Goal: Task Accomplishment & Management: Complete application form

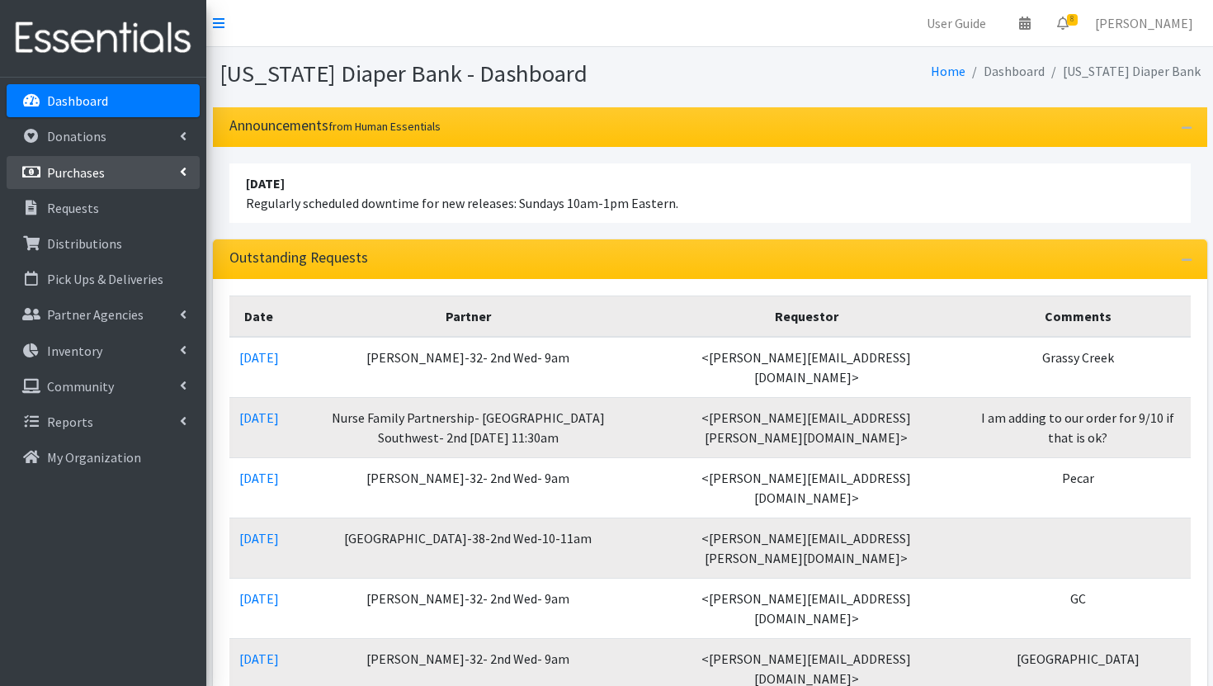
click at [129, 165] on link "Purchases" at bounding box center [103, 172] width 193 height 33
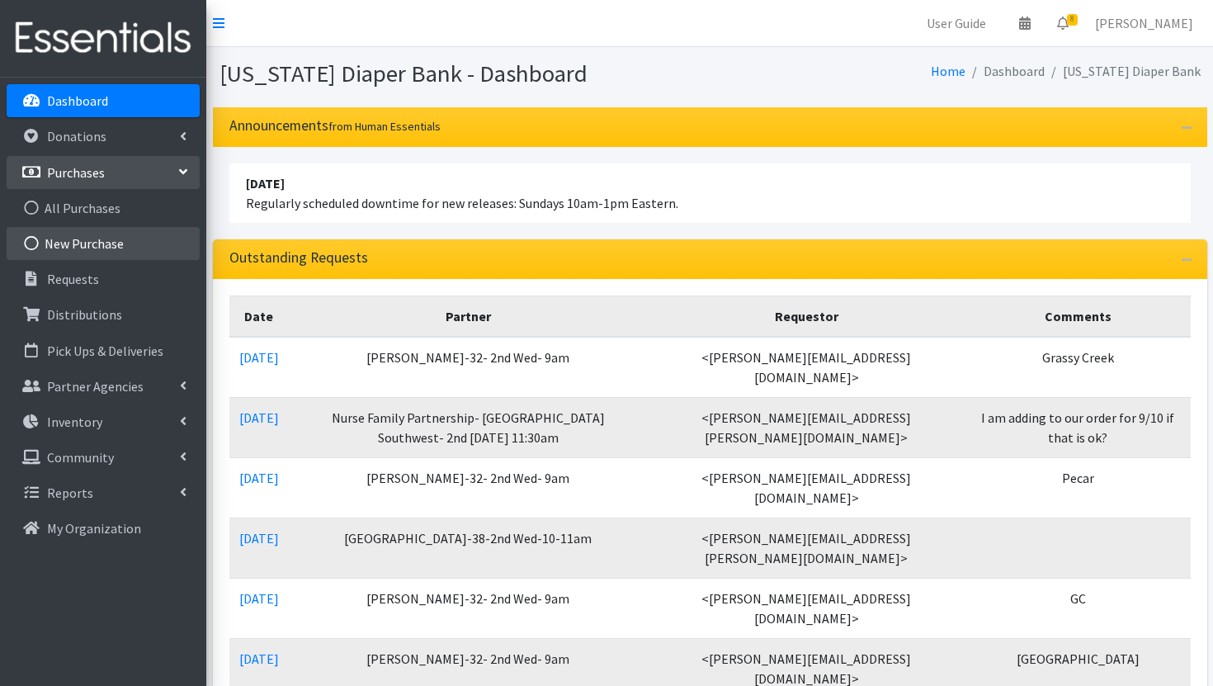
click at [131, 242] on link "New Purchase" at bounding box center [103, 243] width 193 height 33
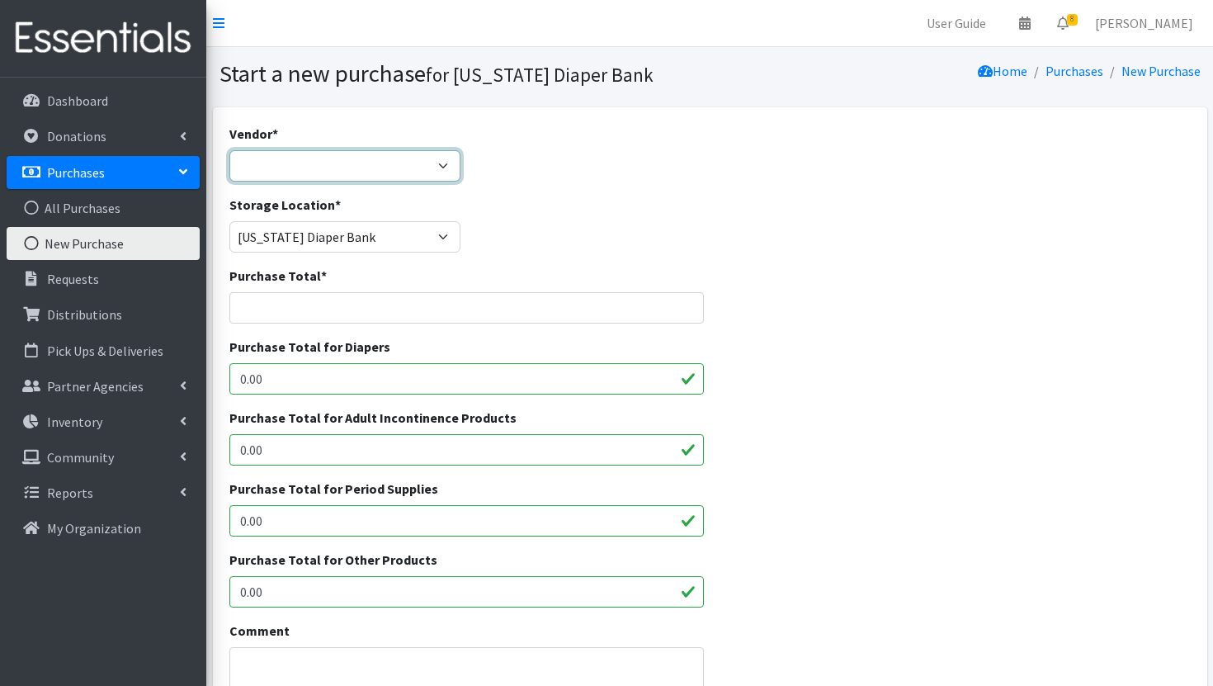
click at [422, 173] on select "Amazon Bartons Discounts Dyper FB Marketplace First Quality HDI- Brookies JSL O…" at bounding box center [344, 165] width 231 height 31
select select "561"
click at [229, 150] on select "Amazon Bartons Discounts Dyper FB Marketplace First Quality HDI- Brookies JSL O…" at bounding box center [344, 165] width 231 height 31
click at [339, 307] on input "Purchase Total *" at bounding box center [466, 307] width 475 height 31
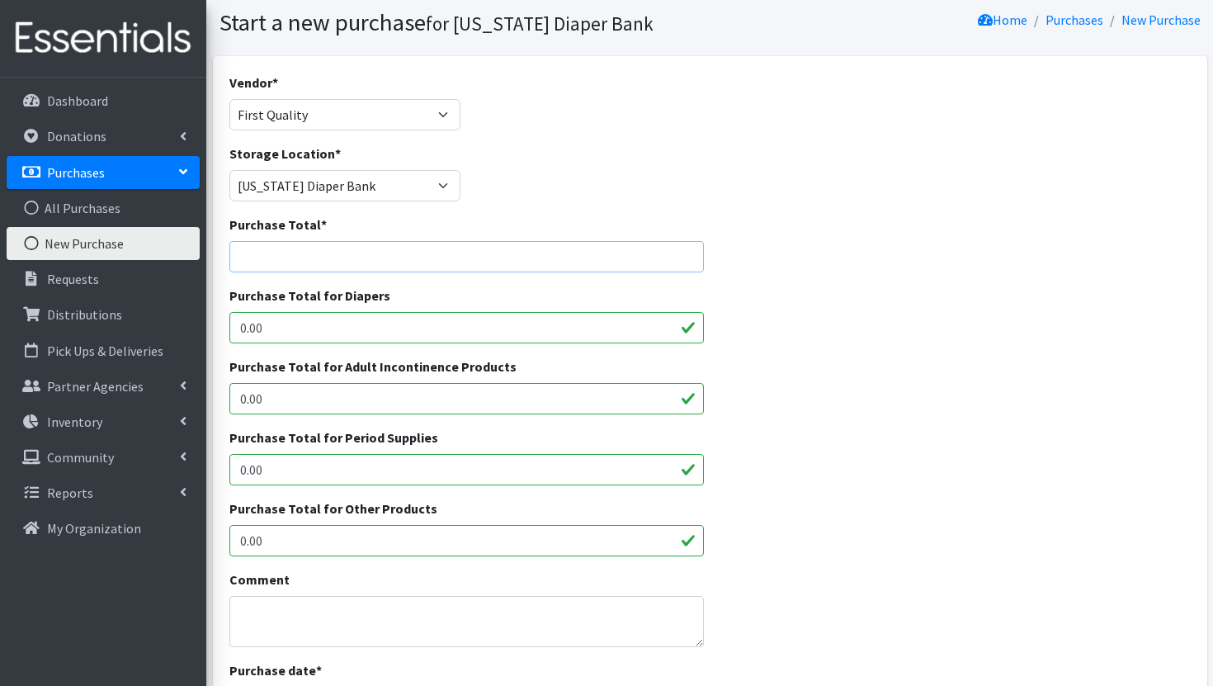
scroll to position [65, 0]
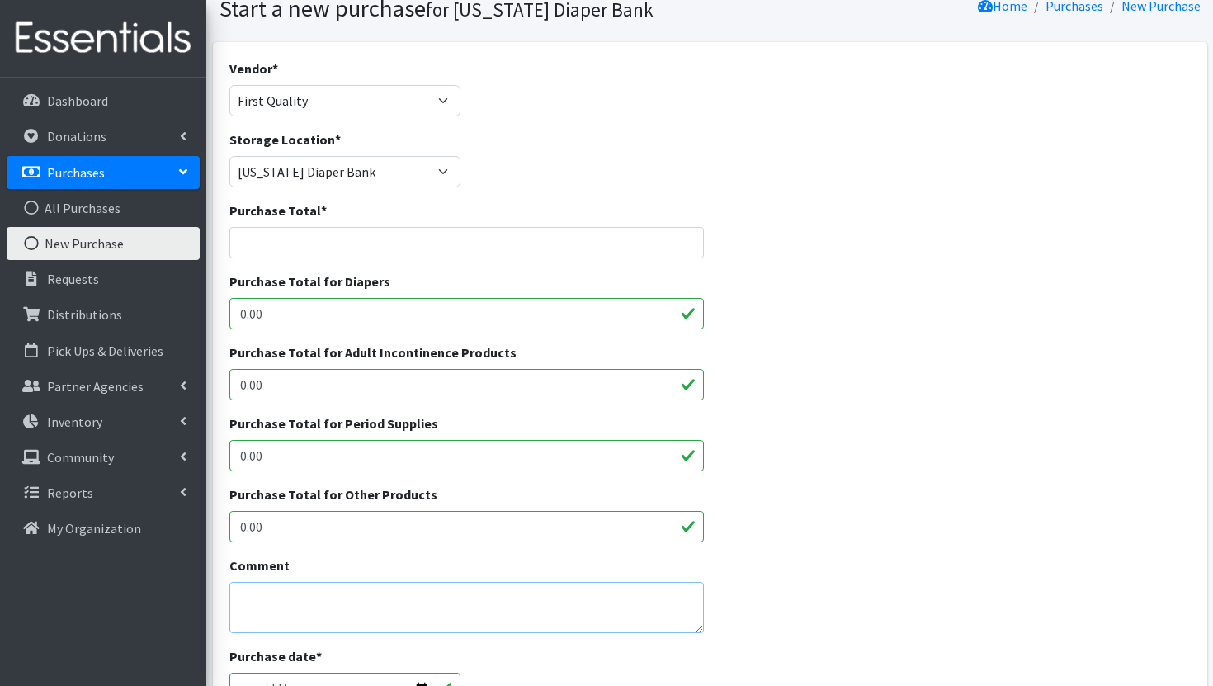
click at [345, 594] on textarea "Comment" at bounding box center [466, 607] width 475 height 51
paste textarea "$50180 Size 3- 1 pallets 12000 Size 4- 6 pallets 72000 Size 5- 8 pallets 80000 …"
drag, startPoint x: 297, startPoint y: 600, endPoint x: 235, endPoint y: 598, distance: 61.9
click at [235, 598] on textarea "$50180 Size 3- 1 pallets 12000 Size 4- 6 pallets 72000 Size 5- 8 pallets 80000 …" at bounding box center [466, 607] width 475 height 51
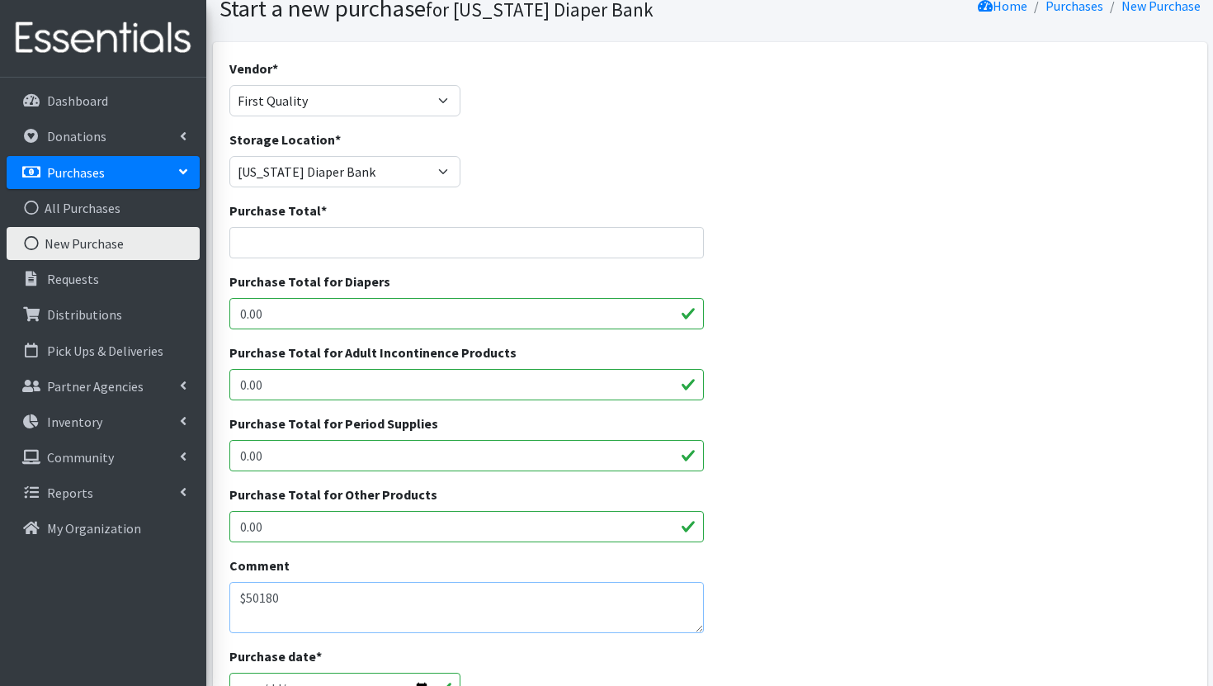
type textarea "$50180 Size 3- 1 pallets 12000 Size 4- 6 pallets 72000 Size 5- 8 pallets 80000 …"
click at [285, 246] on input "Purchase Total *" at bounding box center [466, 242] width 475 height 31
paste input "$50180"
type input "$50180"
drag, startPoint x: 292, startPoint y: 307, endPoint x: 229, endPoint y: 308, distance: 62.7
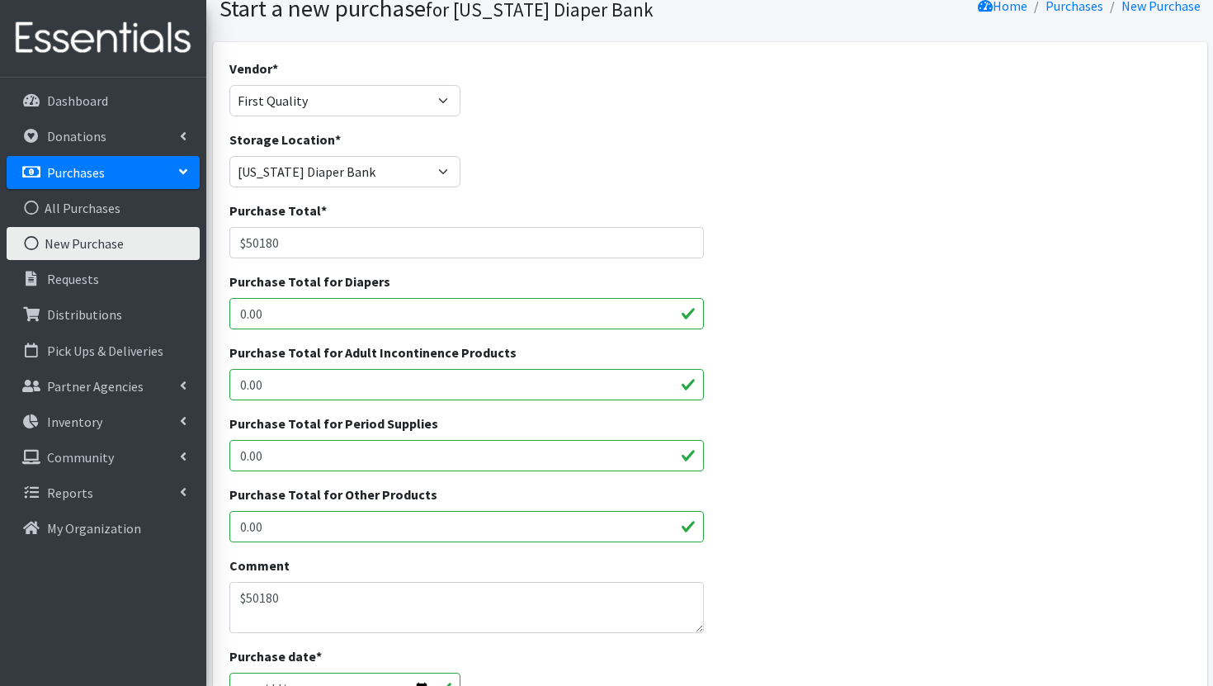
click at [230, 309] on input "0.00" at bounding box center [466, 313] width 475 height 31
drag, startPoint x: 281, startPoint y: 318, endPoint x: 212, endPoint y: 312, distance: 69.6
click at [213, 312] on div "Vendor * Amazon Bartons Discounts Dyper FB Marketplace First Quality HDI- Brook…" at bounding box center [710, 543] width 995 height 1002
paste input "$5018"
type input "$50180"
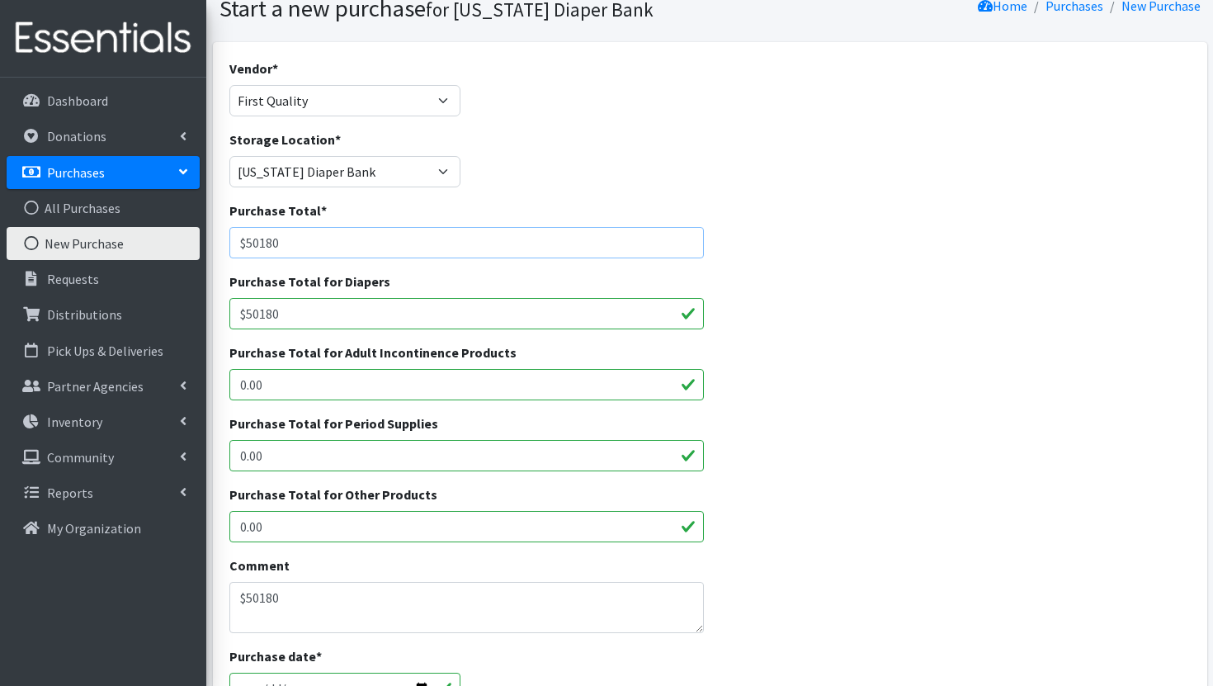
click at [243, 236] on input "$50180" at bounding box center [466, 242] width 475 height 31
click at [244, 243] on input "$50180" at bounding box center [466, 242] width 475 height 31
type input "50180"
click at [244, 309] on input "$50180" at bounding box center [466, 313] width 475 height 31
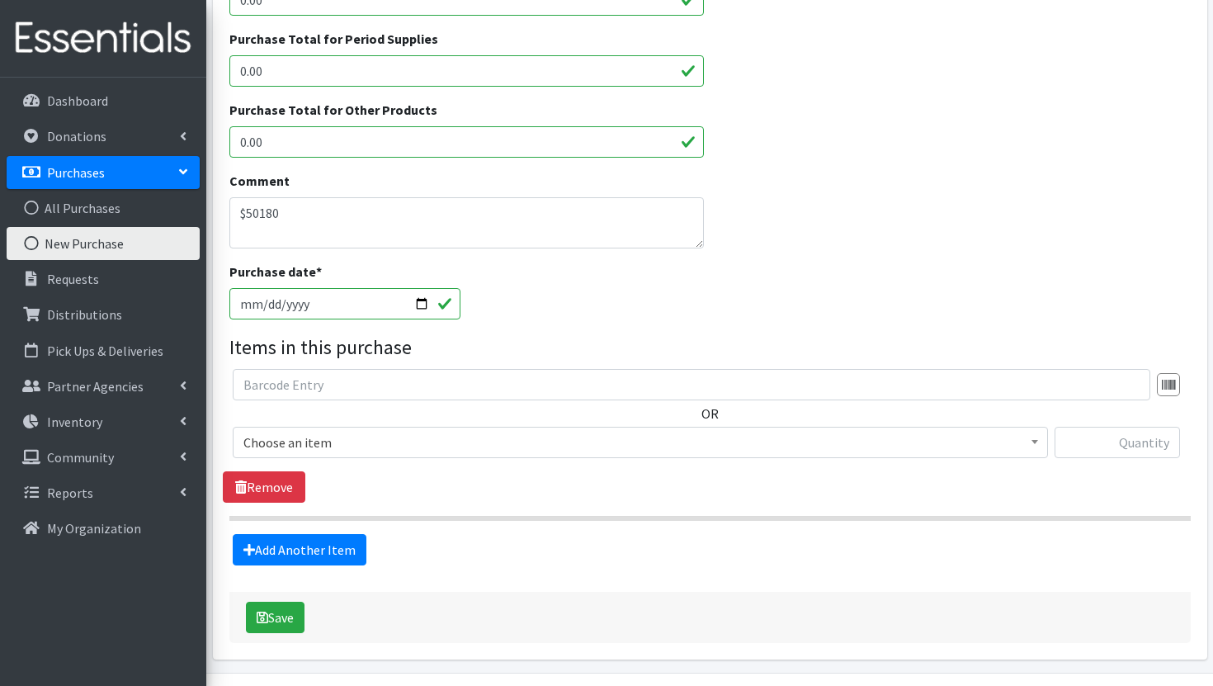
scroll to position [498, 0]
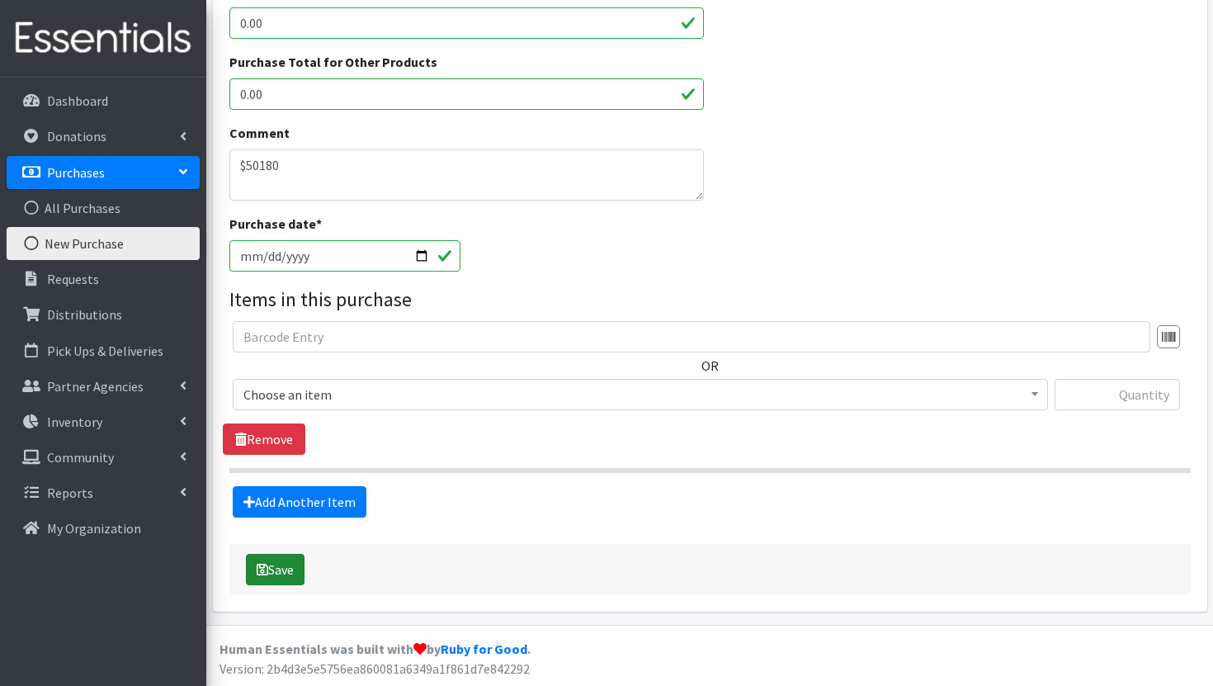
type input "50180"
click at [276, 569] on button "Save" at bounding box center [275, 569] width 59 height 31
